Goal: Entertainment & Leisure: Browse casually

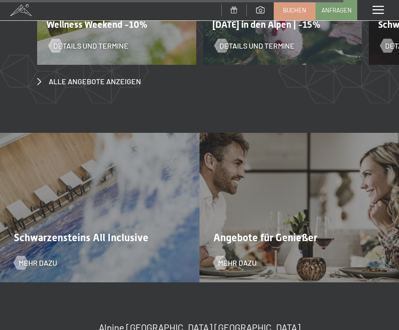
scroll to position [3007, 0]
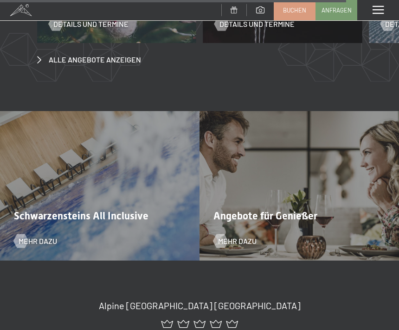
click at [338, 187] on div "Angebote für Genießer Mehr dazu" at bounding box center [298, 186] width 199 height 150
click at [233, 236] on span "Mehr dazu" at bounding box center [237, 241] width 38 height 10
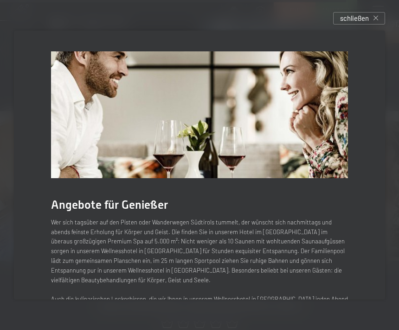
scroll to position [0, 0]
click at [297, 114] on img at bounding box center [199, 114] width 297 height 127
click at [369, 31] on div "Angebote für Genießer Wer sich tagsüber auf den Pisten oder Wanderwegen Südtiro…" at bounding box center [199, 166] width 399 height 298
click at [357, 25] on div "schließen" at bounding box center [359, 18] width 52 height 13
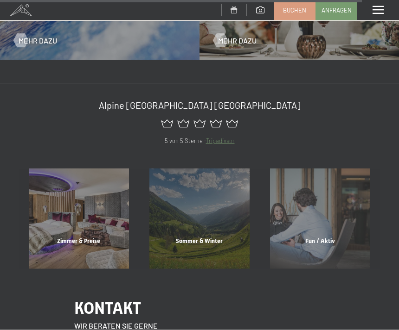
scroll to position [3208, 0]
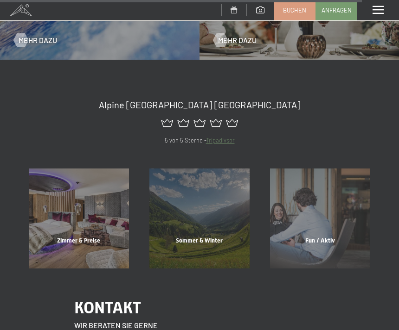
click at [324, 237] on div "Fun / Aktiv" at bounding box center [320, 253] width 121 height 32
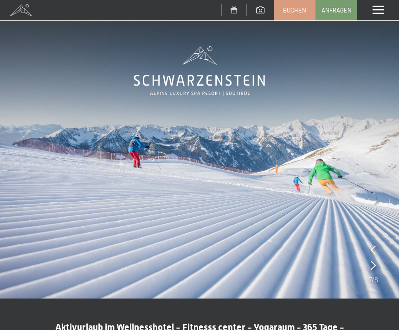
click at [381, 15] on div "Menü" at bounding box center [378, 10] width 42 height 20
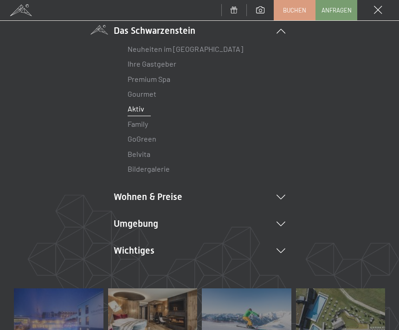
scroll to position [81, 0]
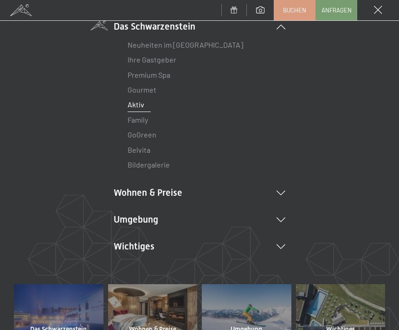
click at [281, 247] on icon at bounding box center [280, 247] width 9 height 5
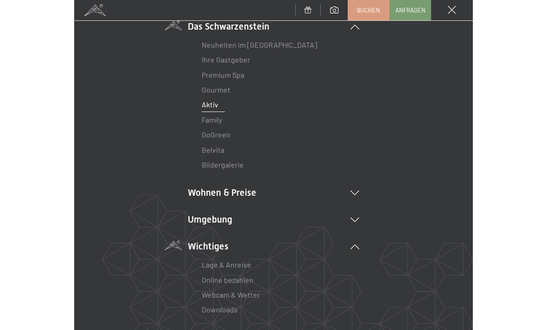
scroll to position [75, 0]
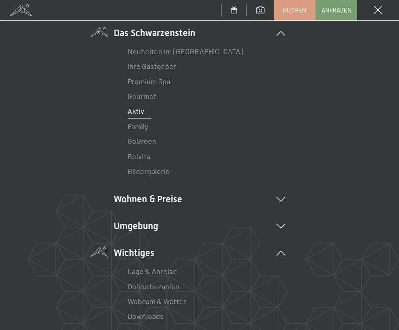
click at [154, 172] on link "Bildergalerie" at bounding box center [148, 171] width 42 height 9
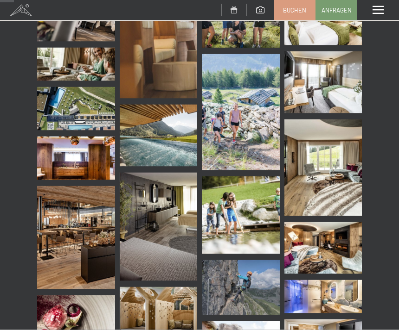
scroll to position [278, 0]
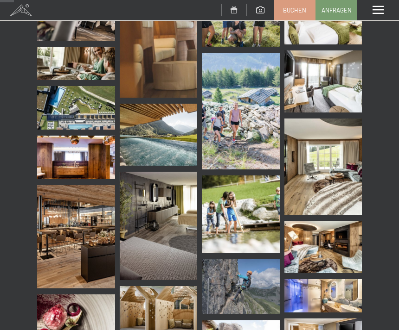
click at [75, 228] on img at bounding box center [76, 236] width 78 height 103
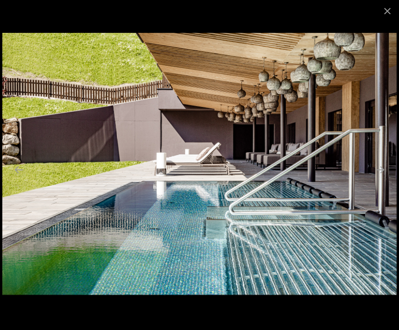
click at [387, 18] on button "Close gallery" at bounding box center [386, 11] width 23 height 22
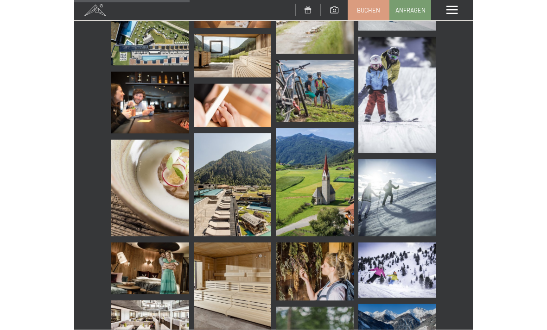
scroll to position [2391, 0]
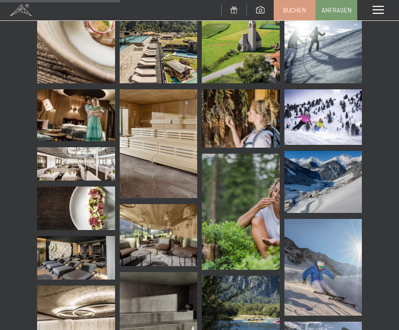
click at [167, 237] on img at bounding box center [159, 235] width 78 height 62
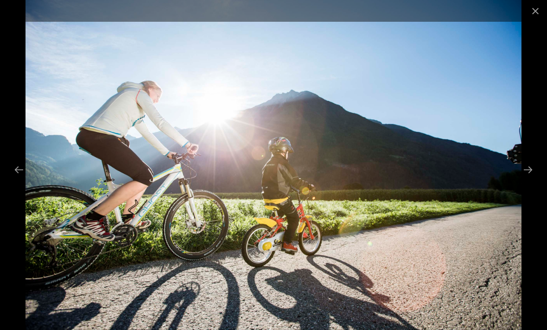
click at [398, 14] on button "Close gallery" at bounding box center [535, 11] width 23 height 22
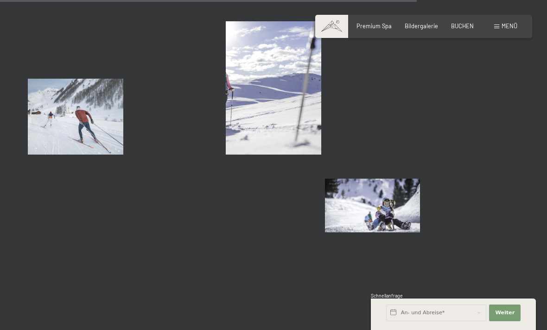
scroll to position [5910, 0]
